Goal: Information Seeking & Learning: Find specific fact

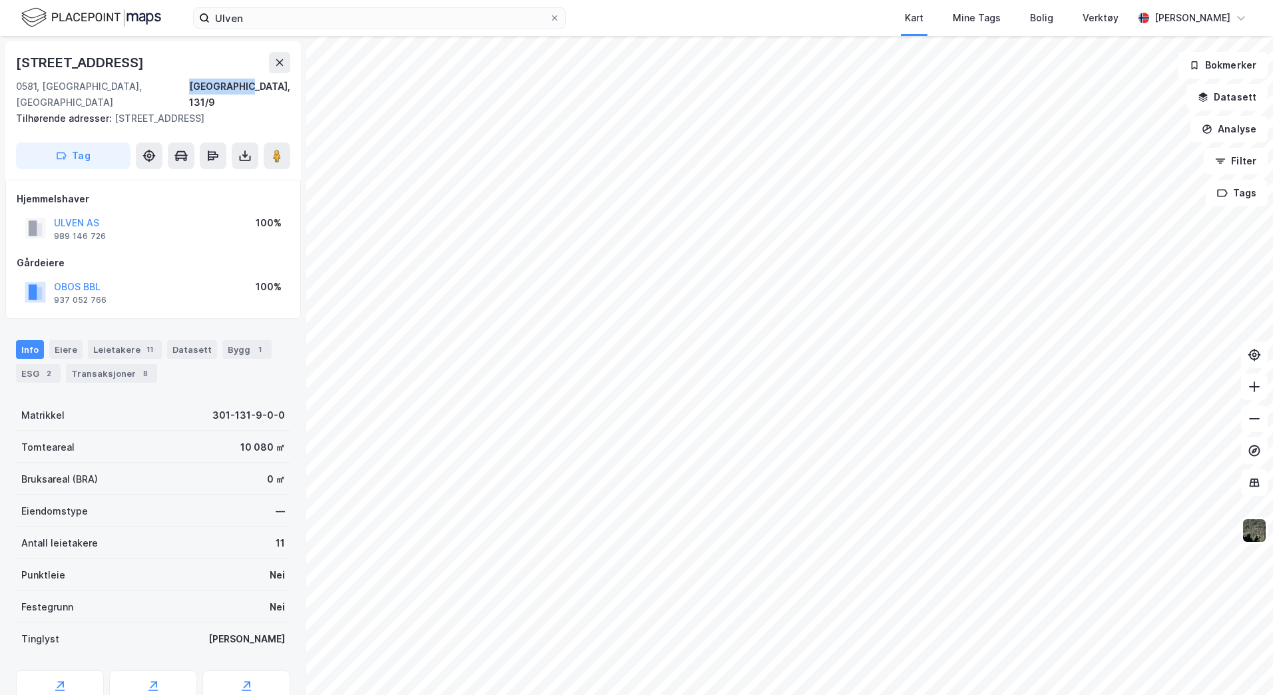
scroll to position [1, 0]
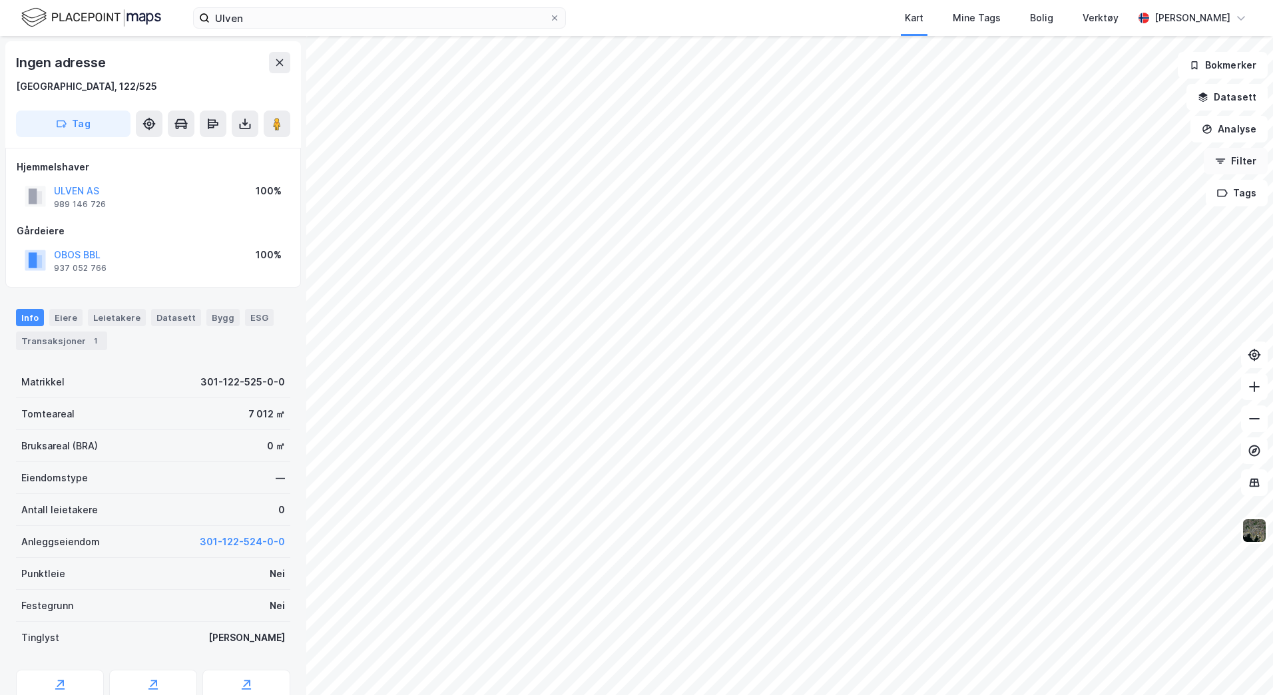
scroll to position [1, 0]
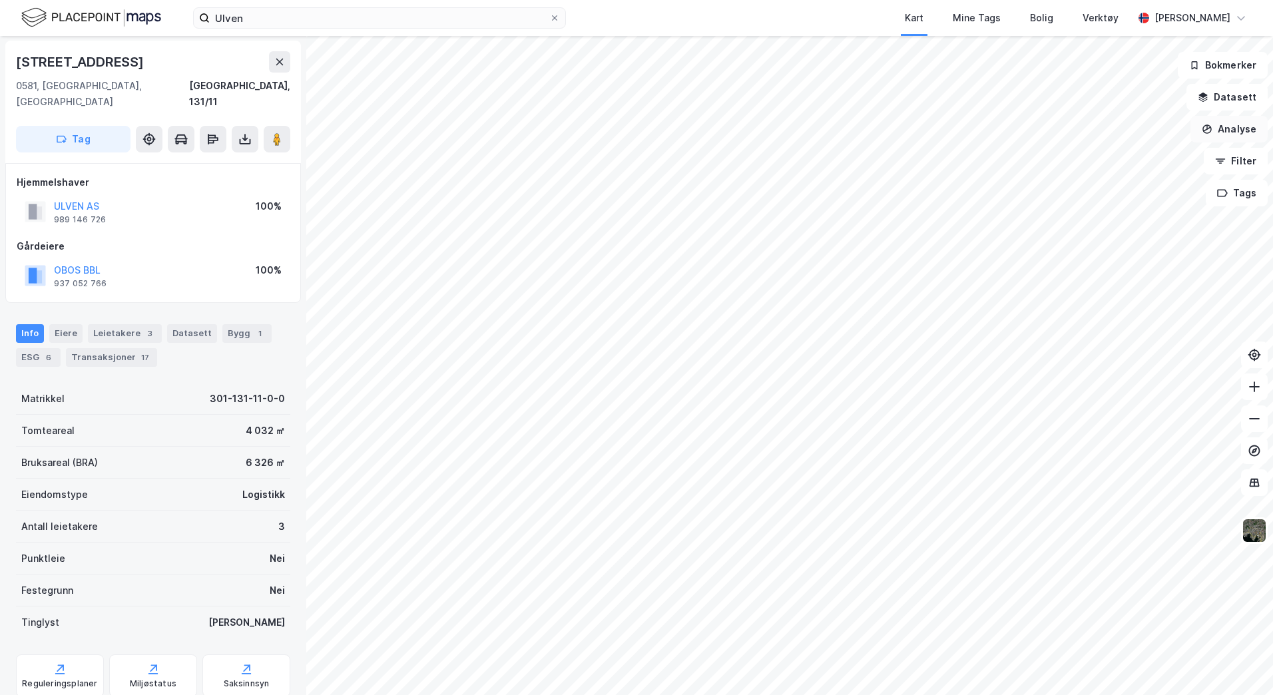
scroll to position [1, 0]
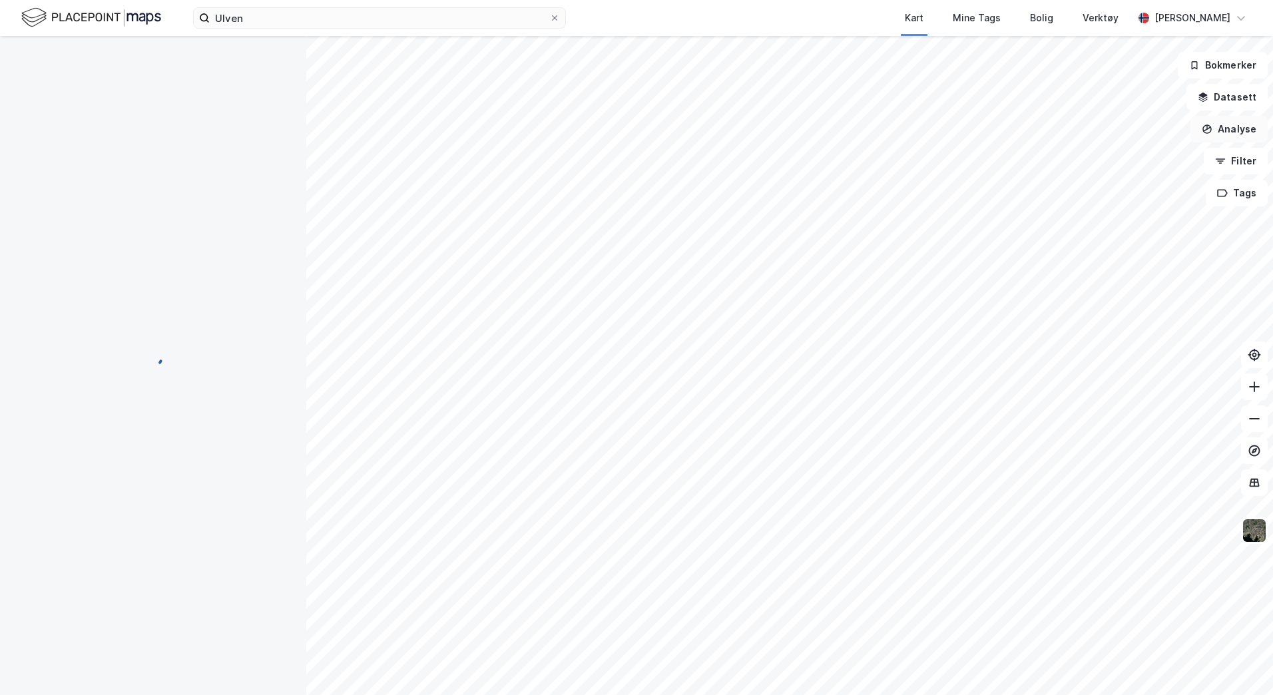
scroll to position [1, 0]
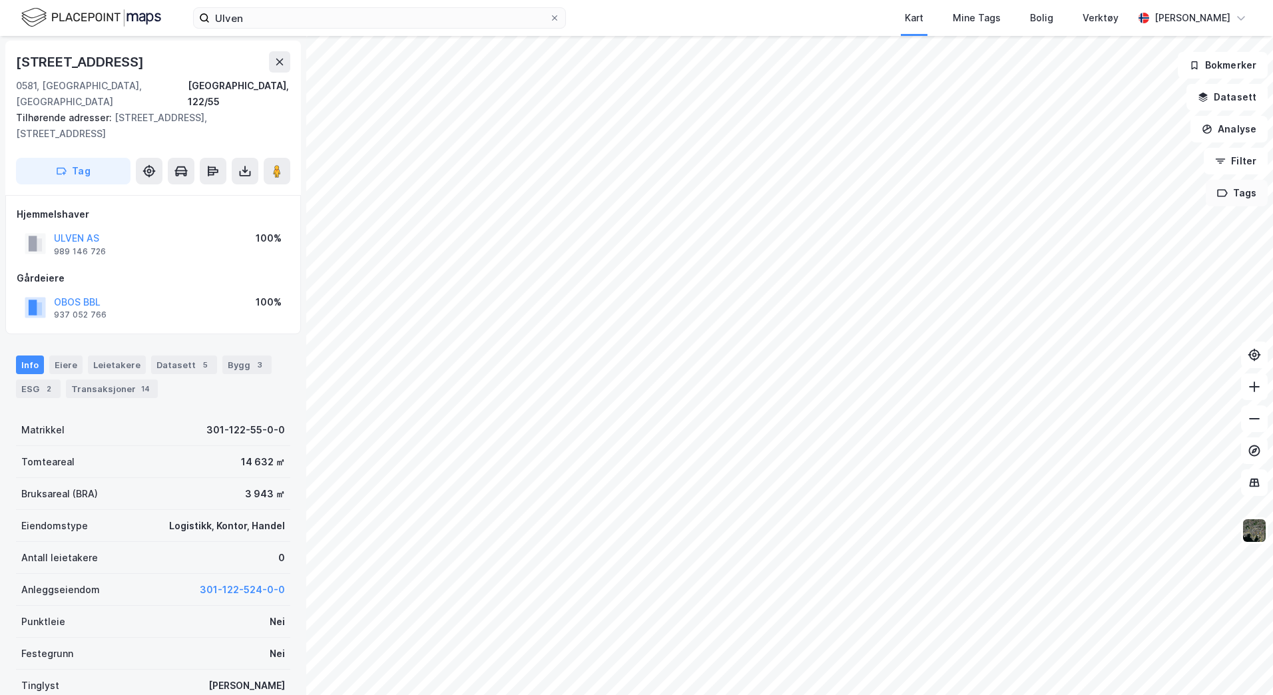
scroll to position [1, 0]
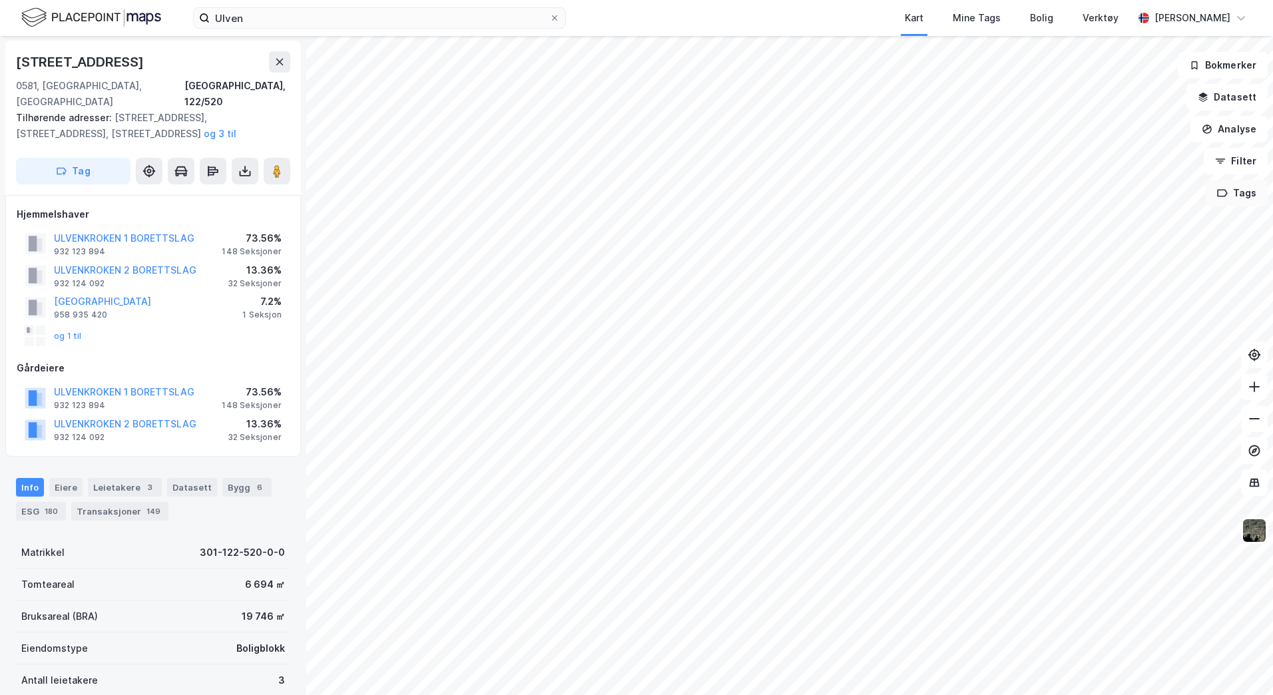
scroll to position [1, 0]
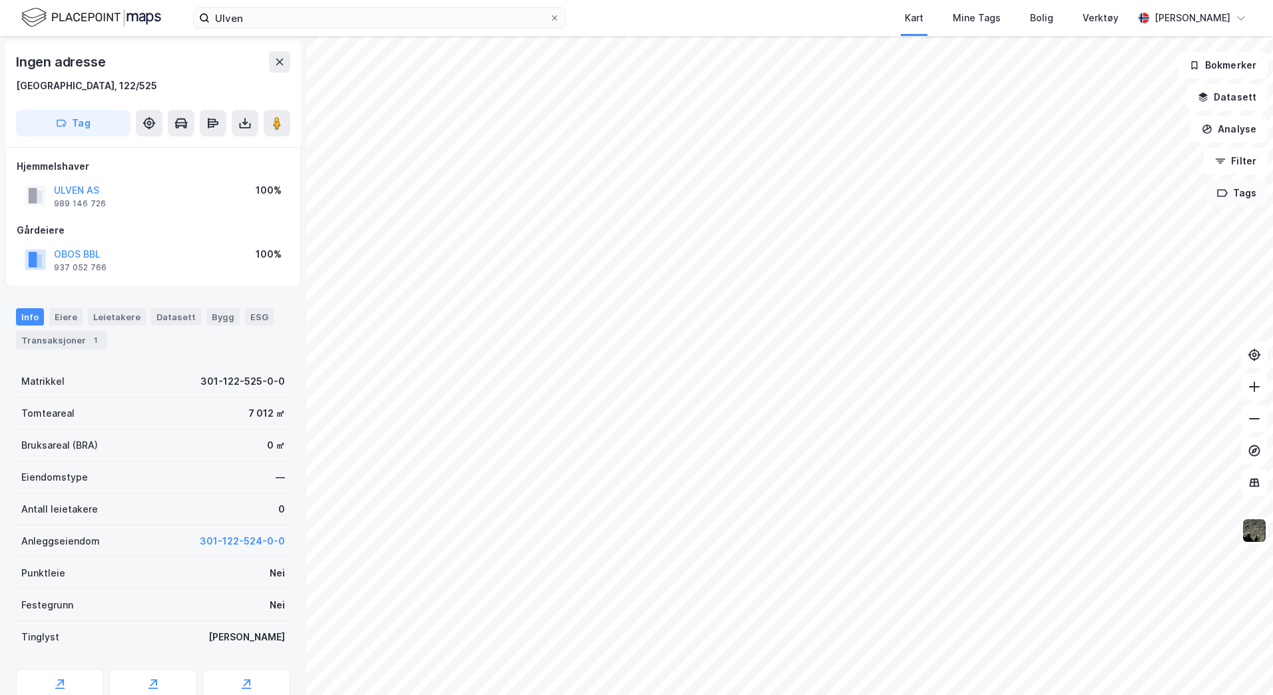
scroll to position [1, 0]
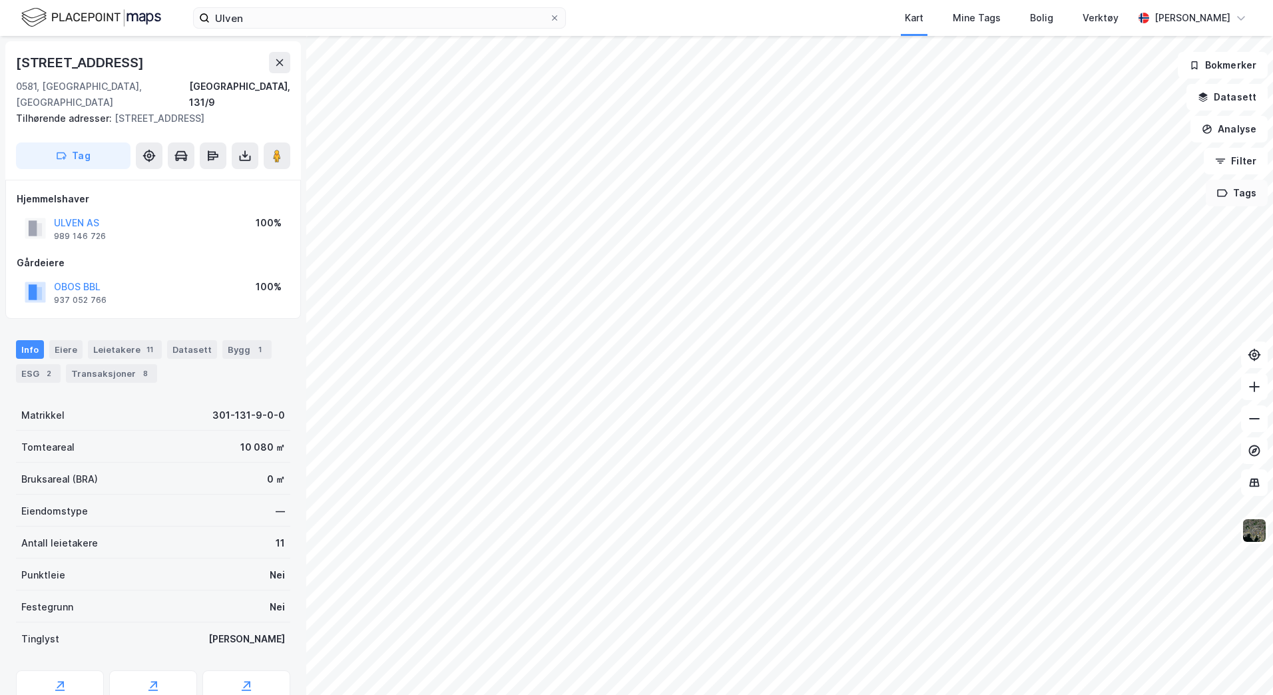
scroll to position [1, 0]
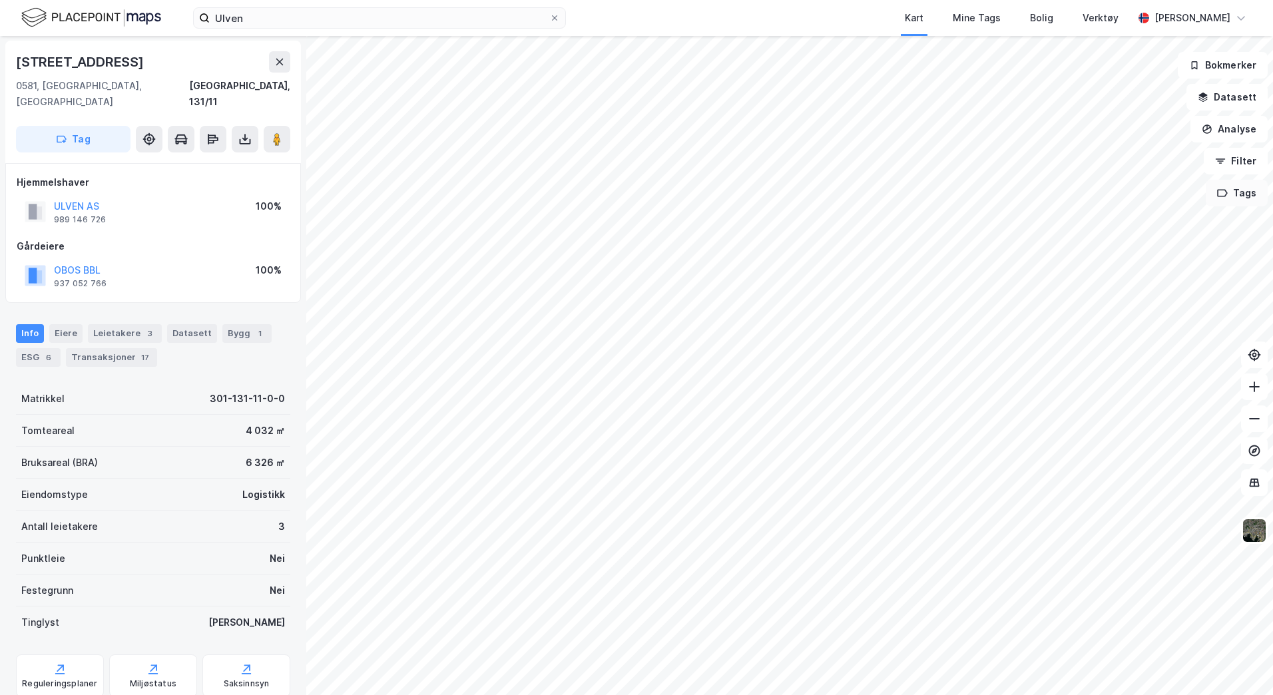
scroll to position [1, 0]
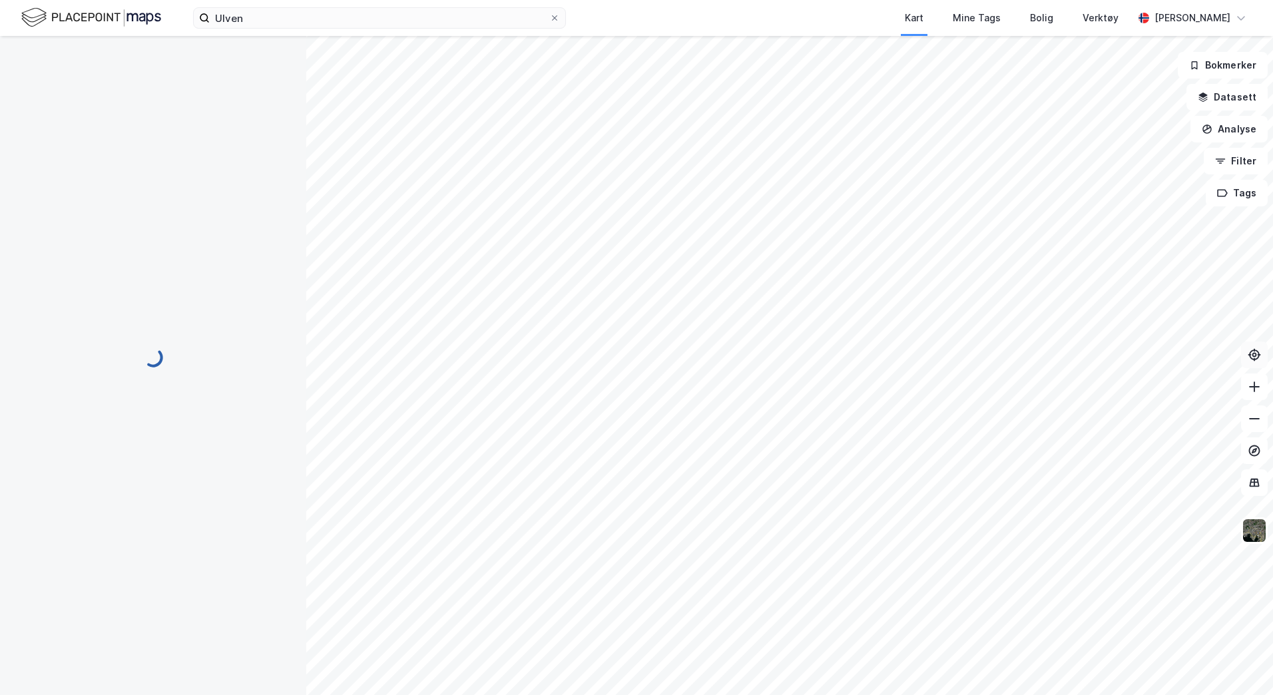
scroll to position [1, 0]
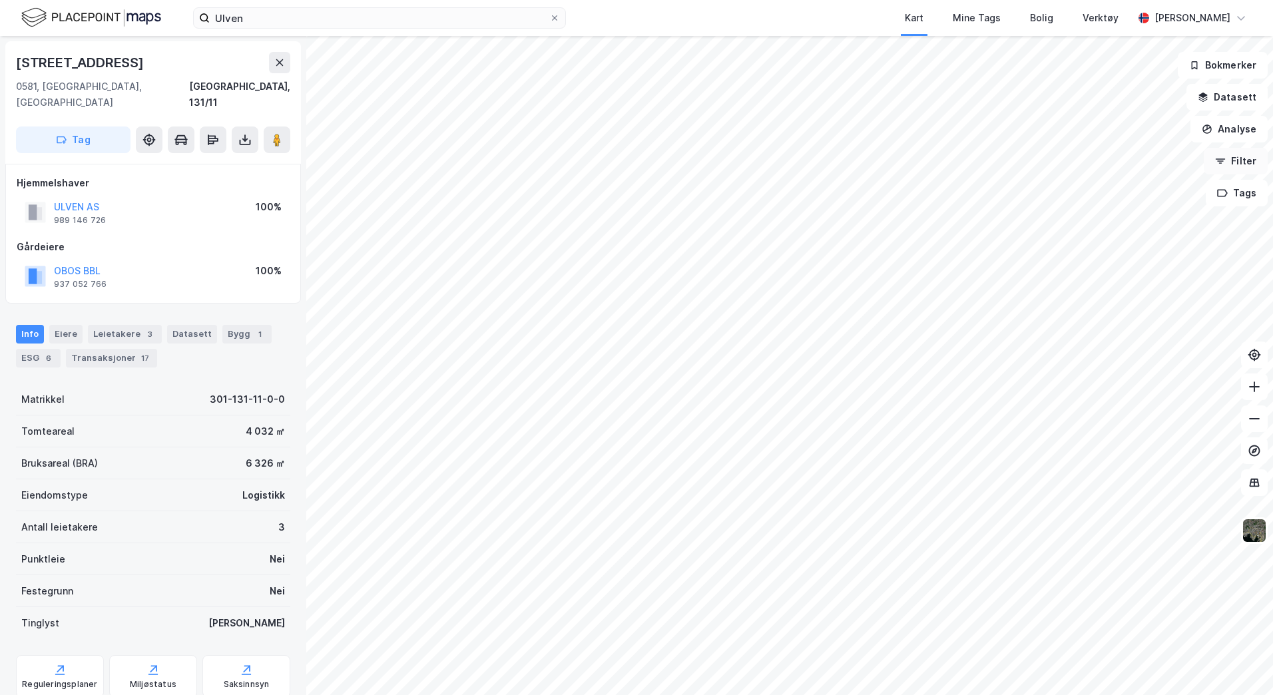
scroll to position [1, 0]
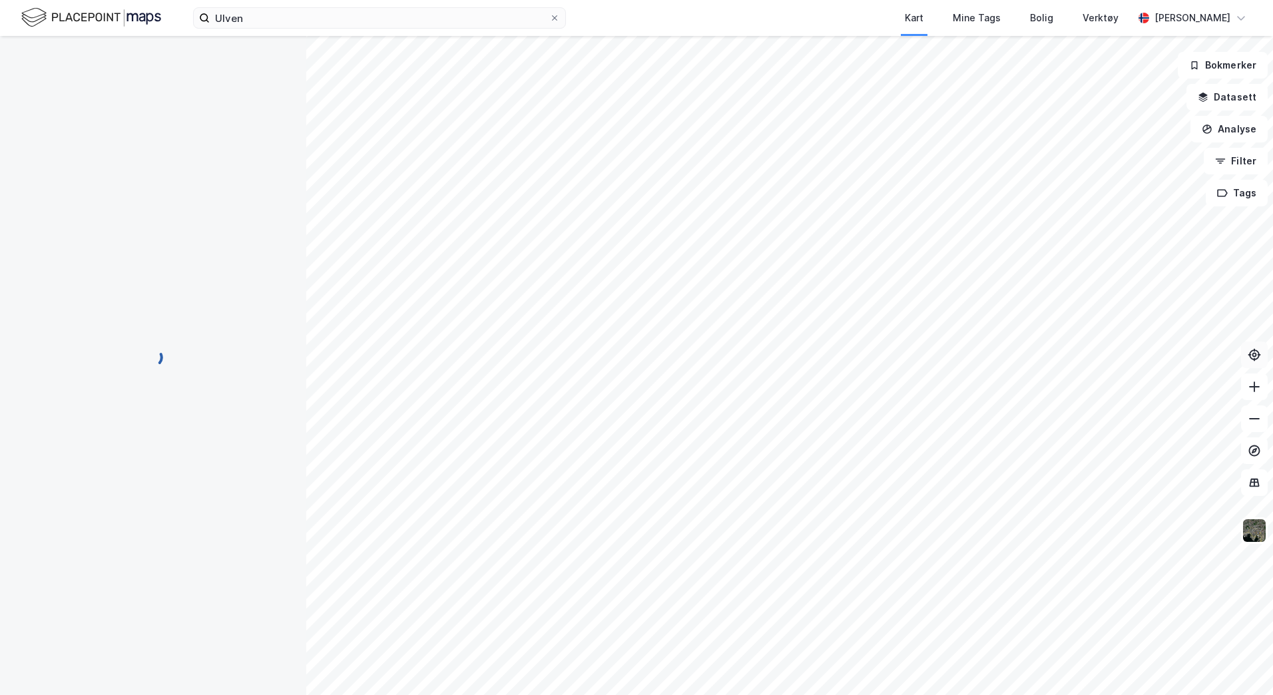
scroll to position [1, 0]
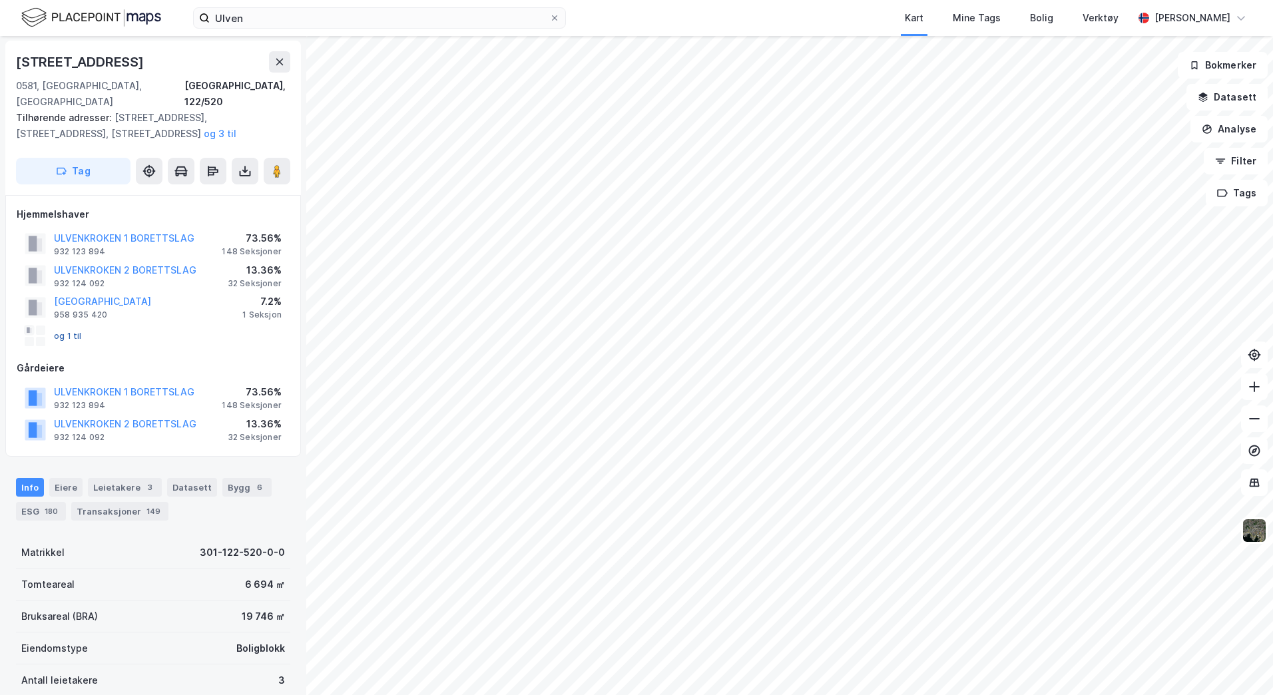
click at [0, 0] on button "og 1 til" at bounding box center [0, 0] width 0 height 0
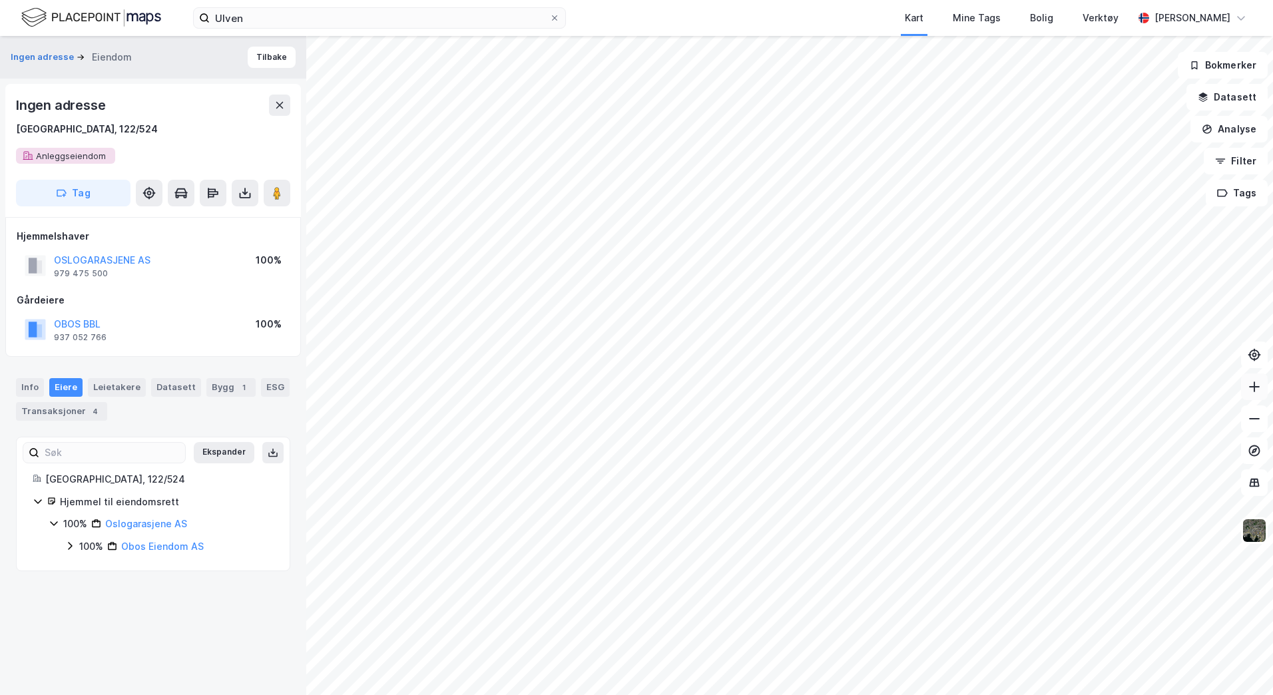
drag, startPoint x: 1259, startPoint y: 387, endPoint x: 1249, endPoint y: 387, distance: 9.3
click at [1259, 387] on icon at bounding box center [1254, 386] width 11 height 1
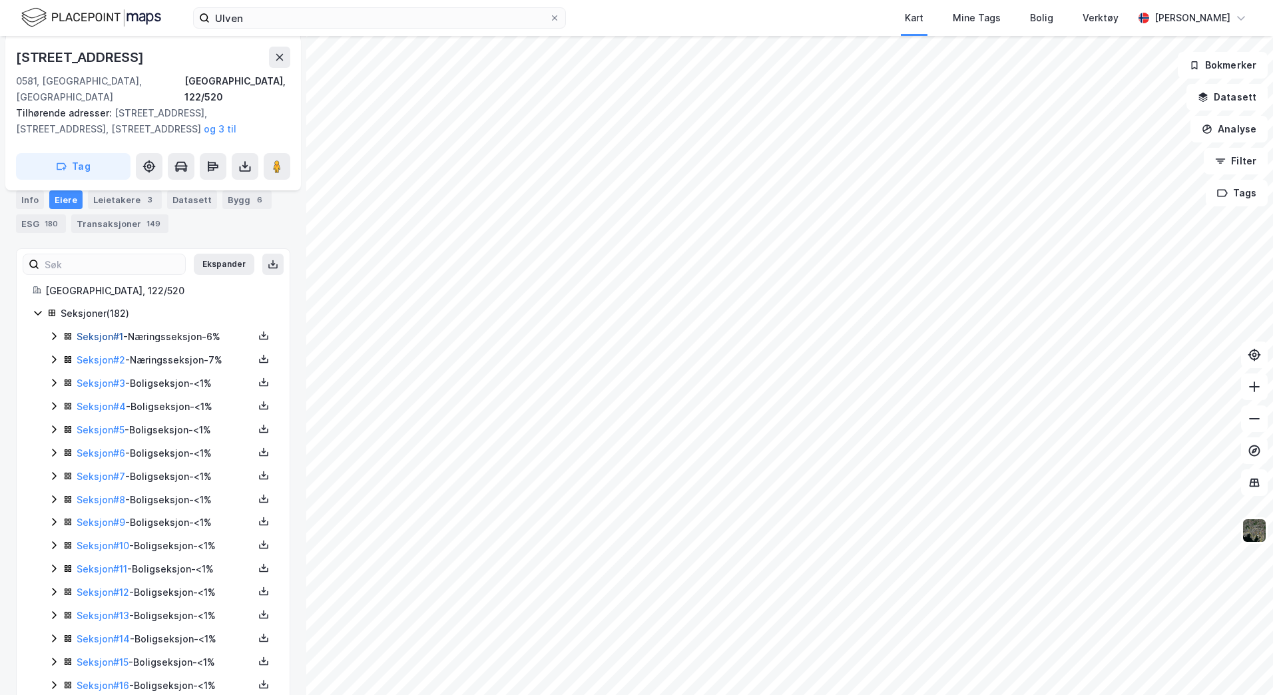
scroll to position [266, 0]
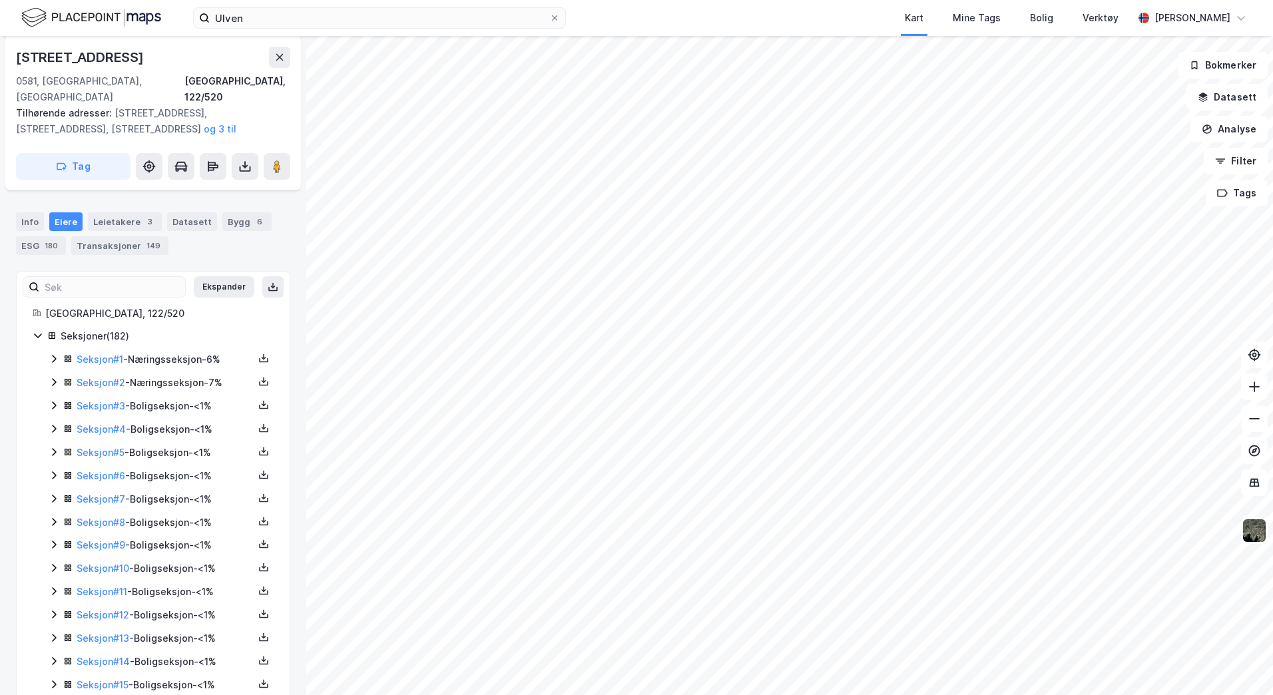
click at [55, 354] on icon at bounding box center [54, 359] width 11 height 11
click at [53, 445] on icon at bounding box center [54, 450] width 11 height 11
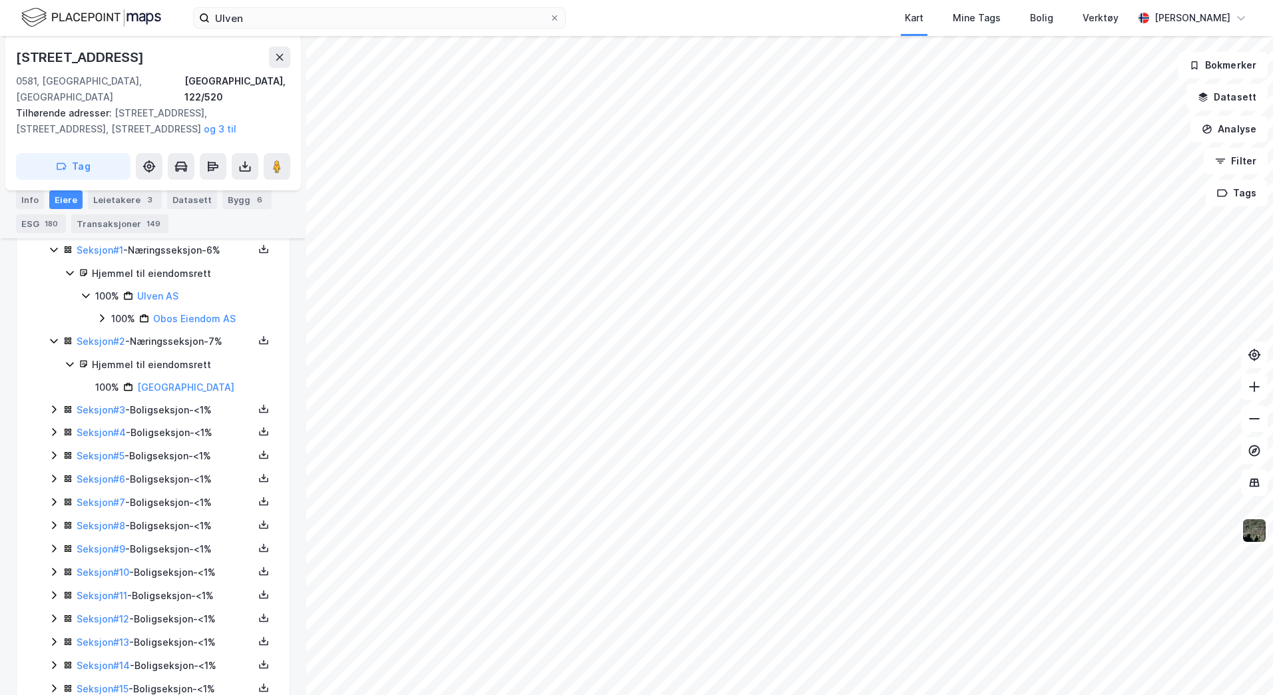
scroll to position [400, 0]
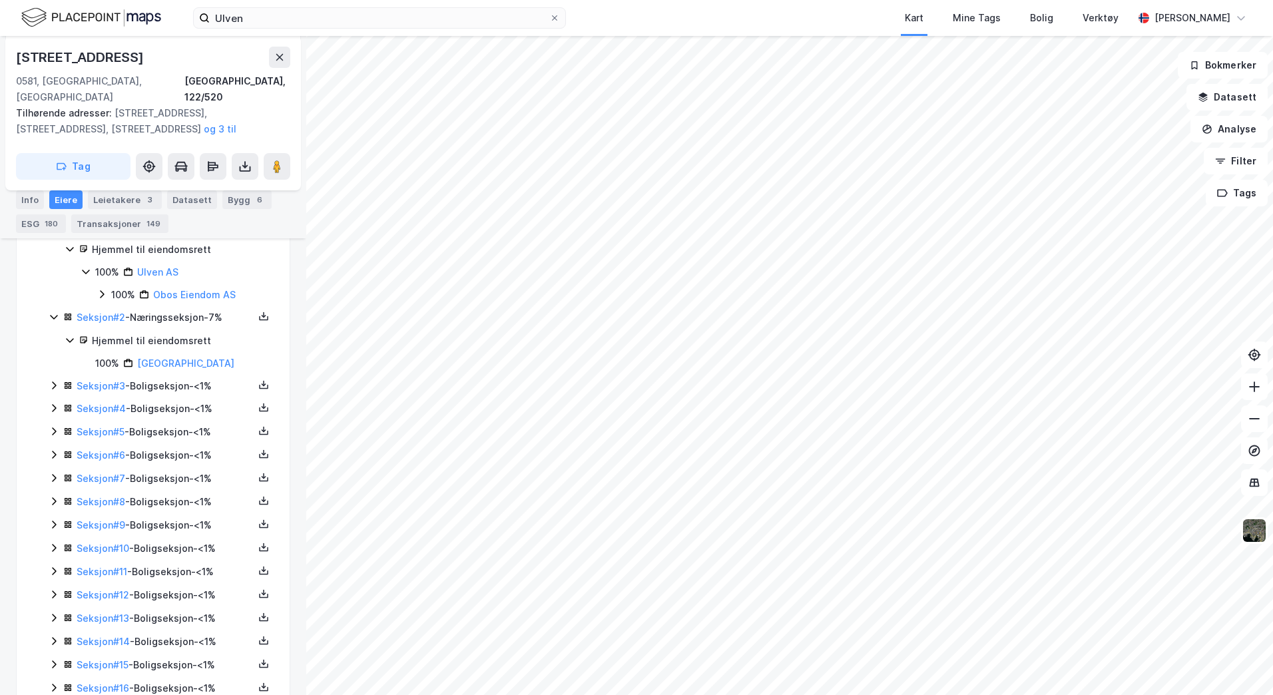
click at [52, 380] on icon at bounding box center [54, 385] width 11 height 11
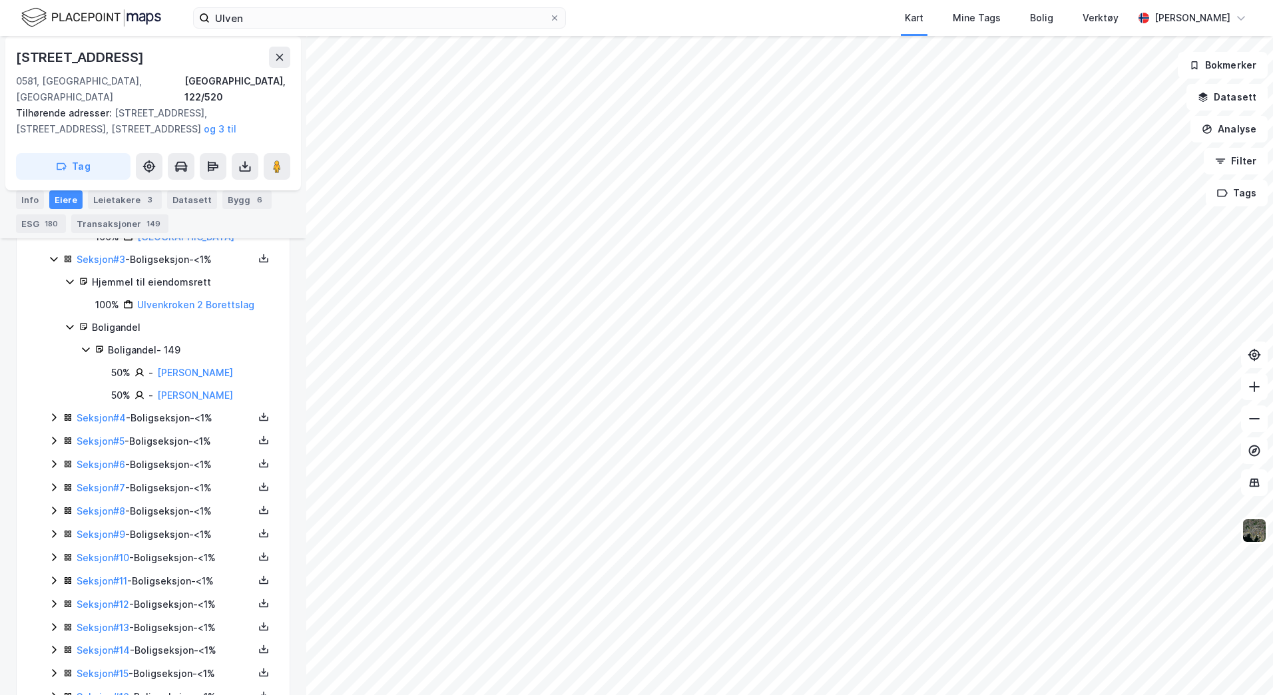
scroll to position [533, 0]
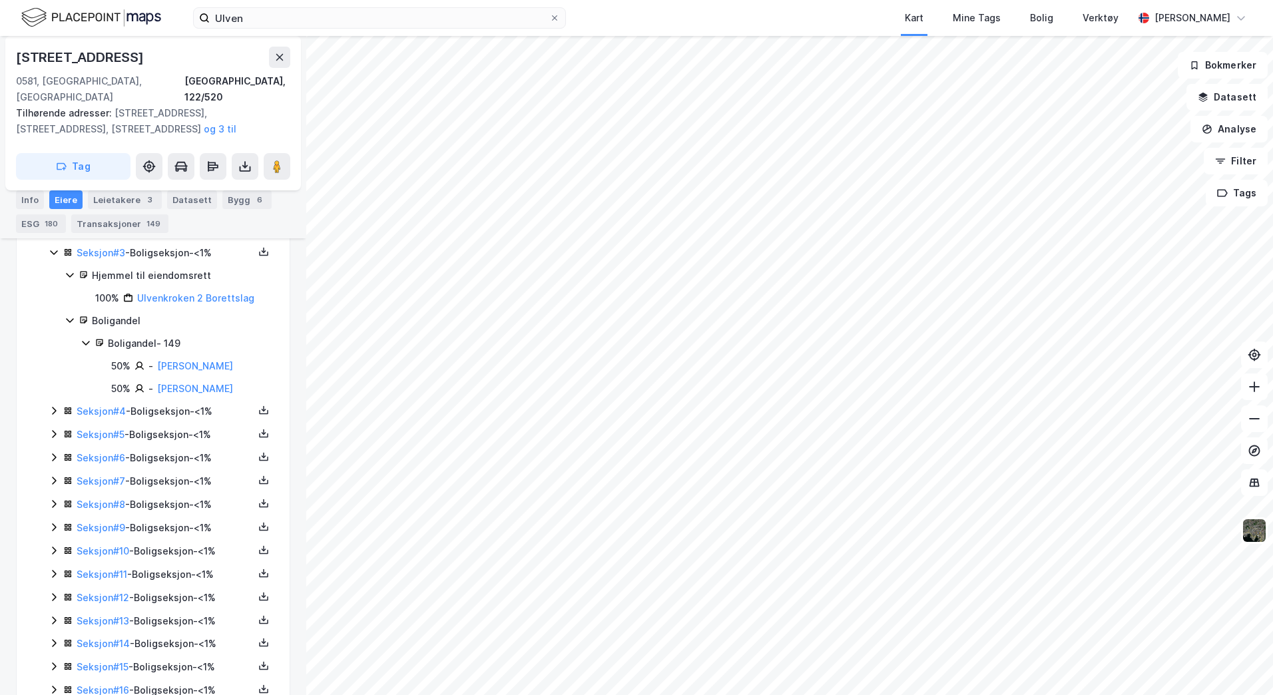
click at [50, 406] on icon at bounding box center [54, 411] width 11 height 11
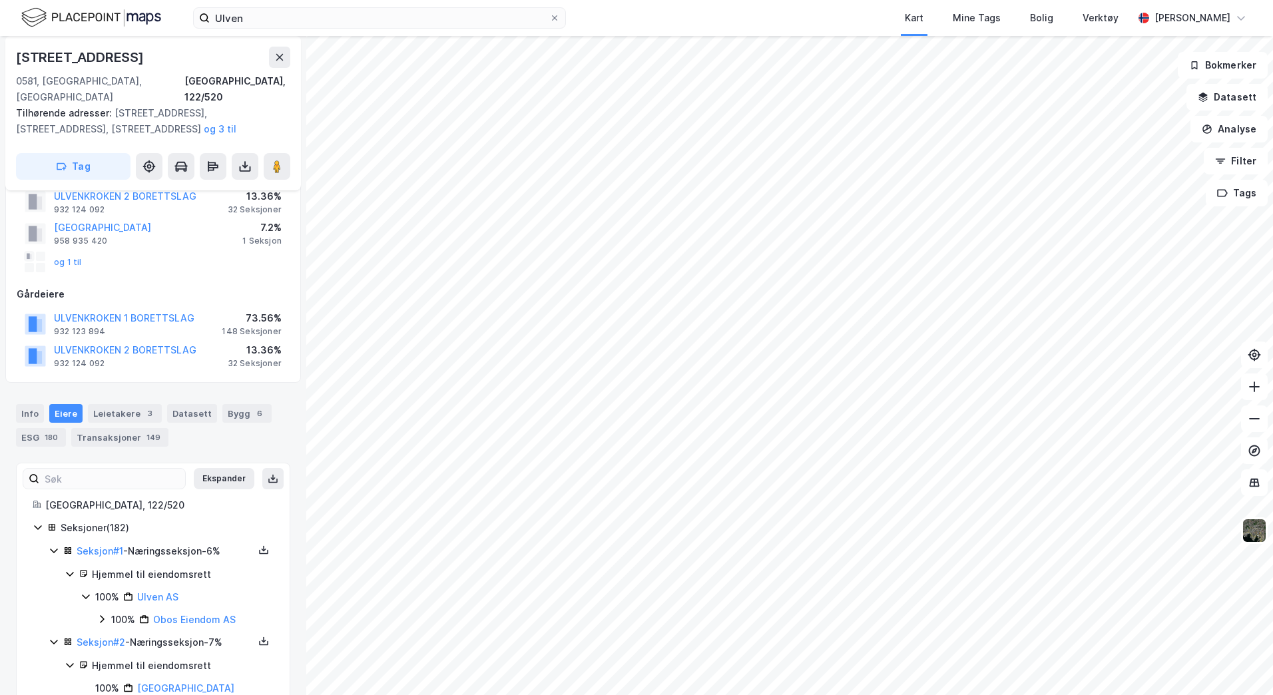
scroll to position [0, 0]
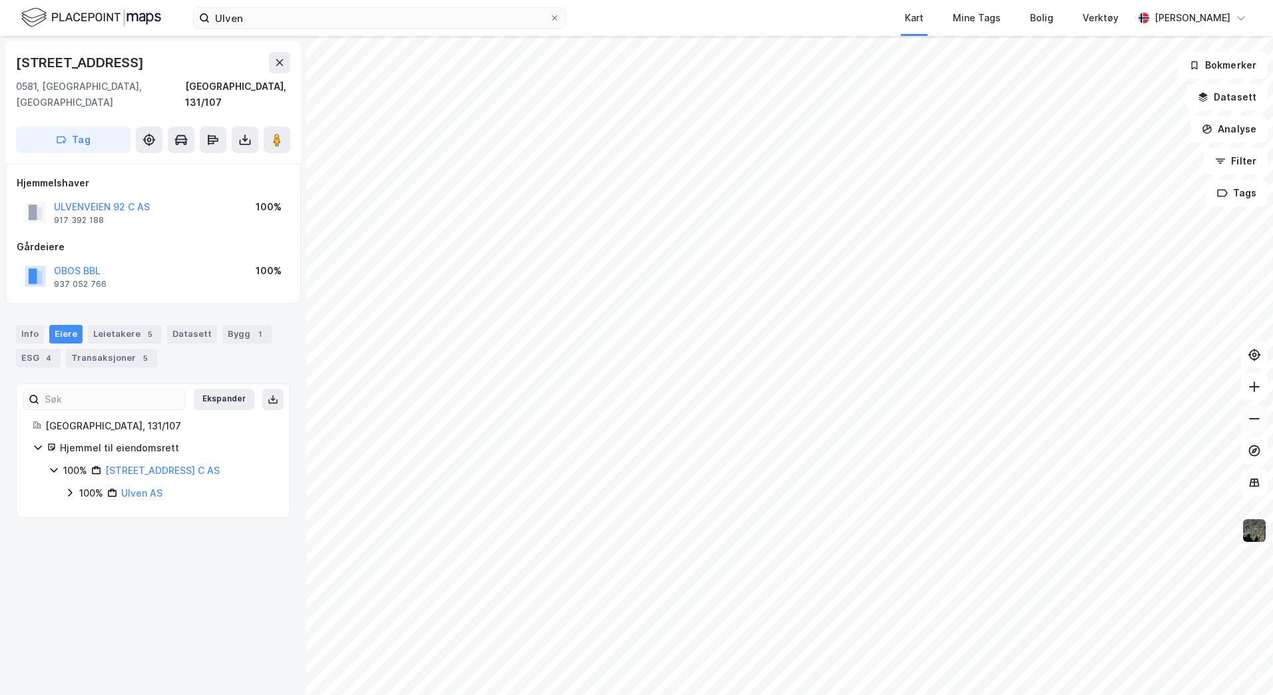
click at [1250, 429] on div "[STREET_ADDRESS], 131/107 Tag Hjemmelshaver [STREET_ADDRESS] C AS 917 392 188 1…" at bounding box center [636, 365] width 1273 height 659
